Goal: Check status: Check status

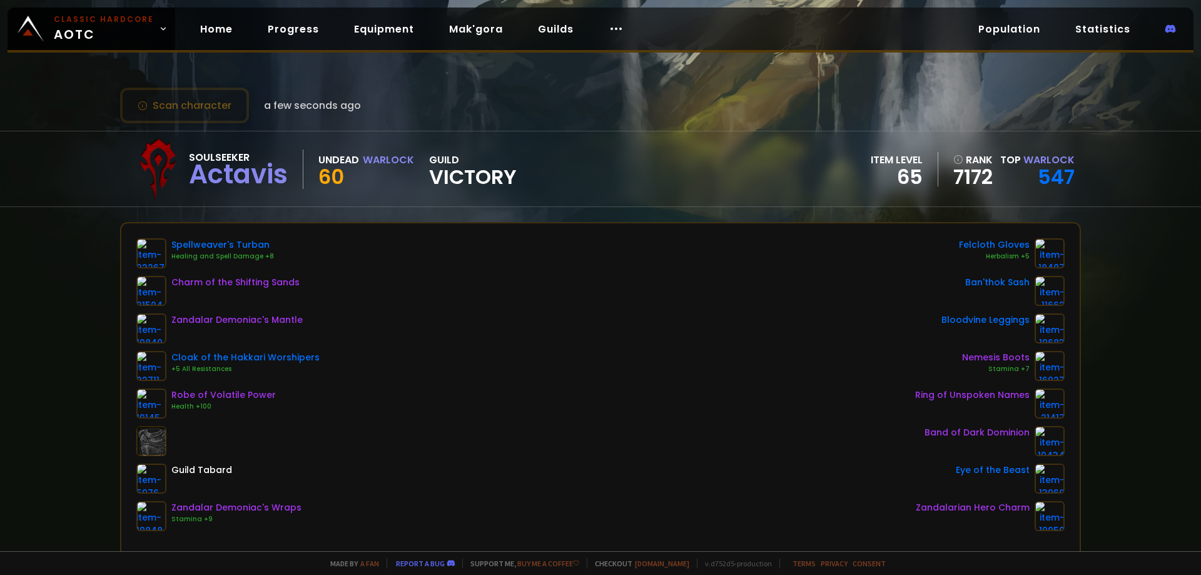
scroll to position [63, 0]
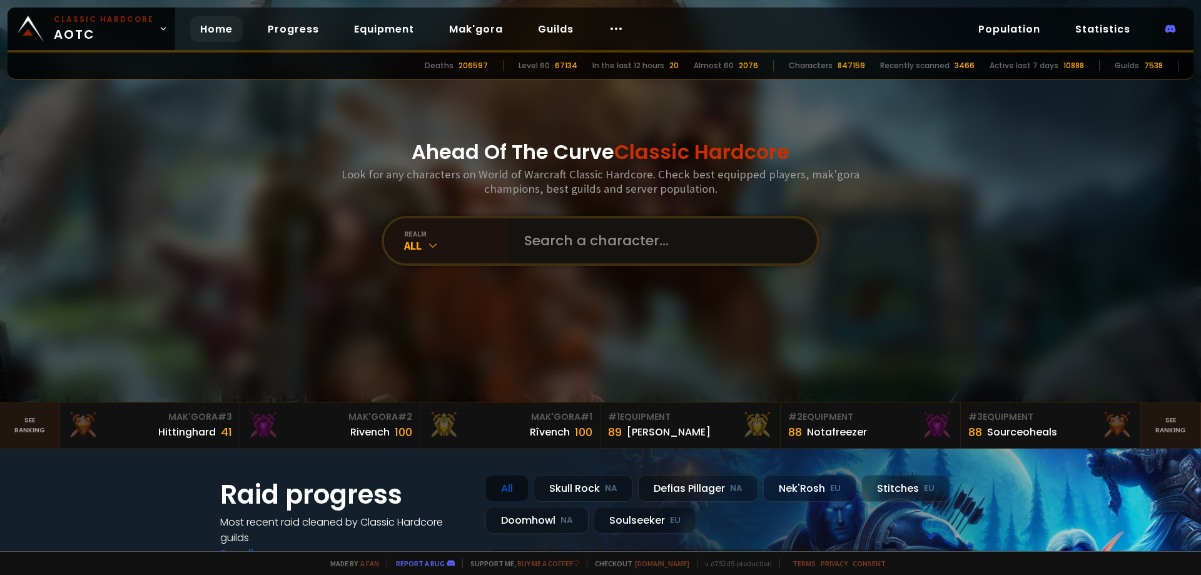
click at [633, 250] on input "text" at bounding box center [659, 240] width 285 height 45
paste input "Doomazz"
type input "Doomazz"
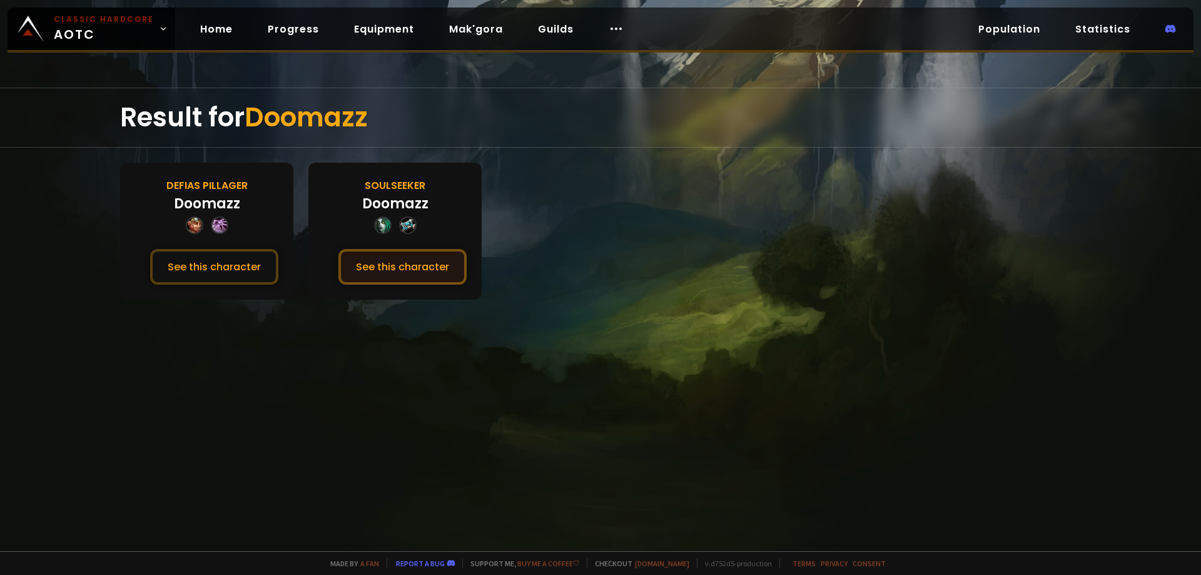
click at [403, 261] on button "See this character" at bounding box center [402, 267] width 128 height 36
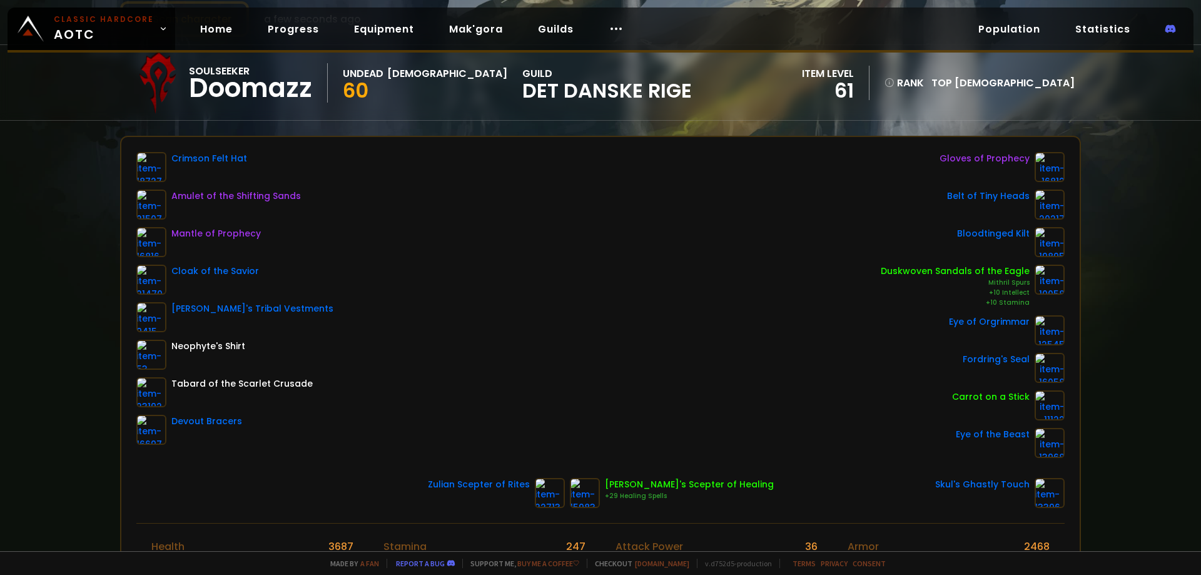
scroll to position [125, 0]
